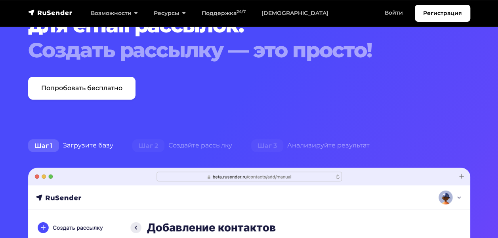
scroll to position [40, 0]
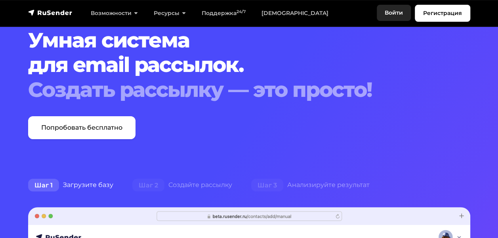
click at [388, 11] on link "Войти" at bounding box center [394, 13] width 34 height 16
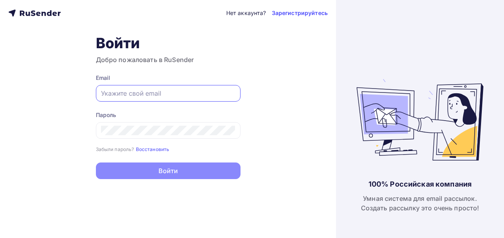
click at [112, 94] on input "text" at bounding box center [168, 94] width 134 height 10
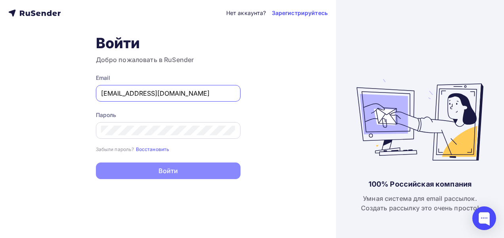
type input "mex18@ooo-uat.ru"
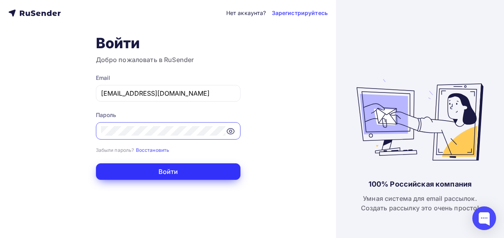
click at [173, 174] on button "Войти" at bounding box center [168, 172] width 145 height 17
